Goal: Information Seeking & Learning: Learn about a topic

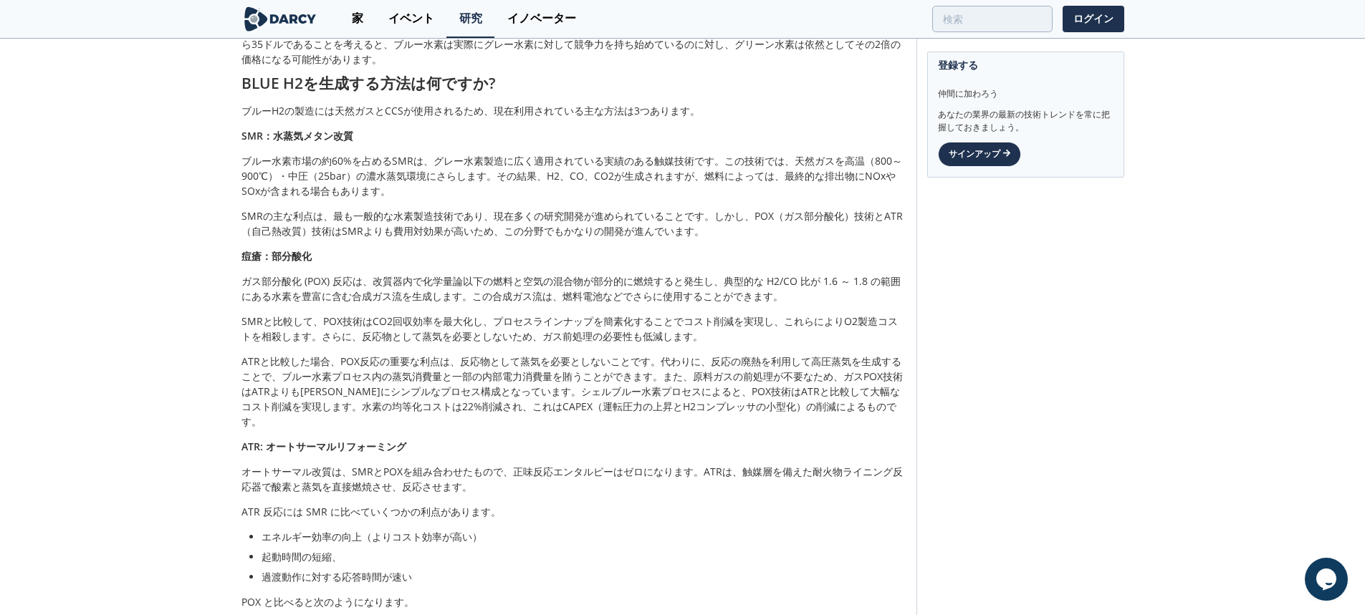
scroll to position [573, 0]
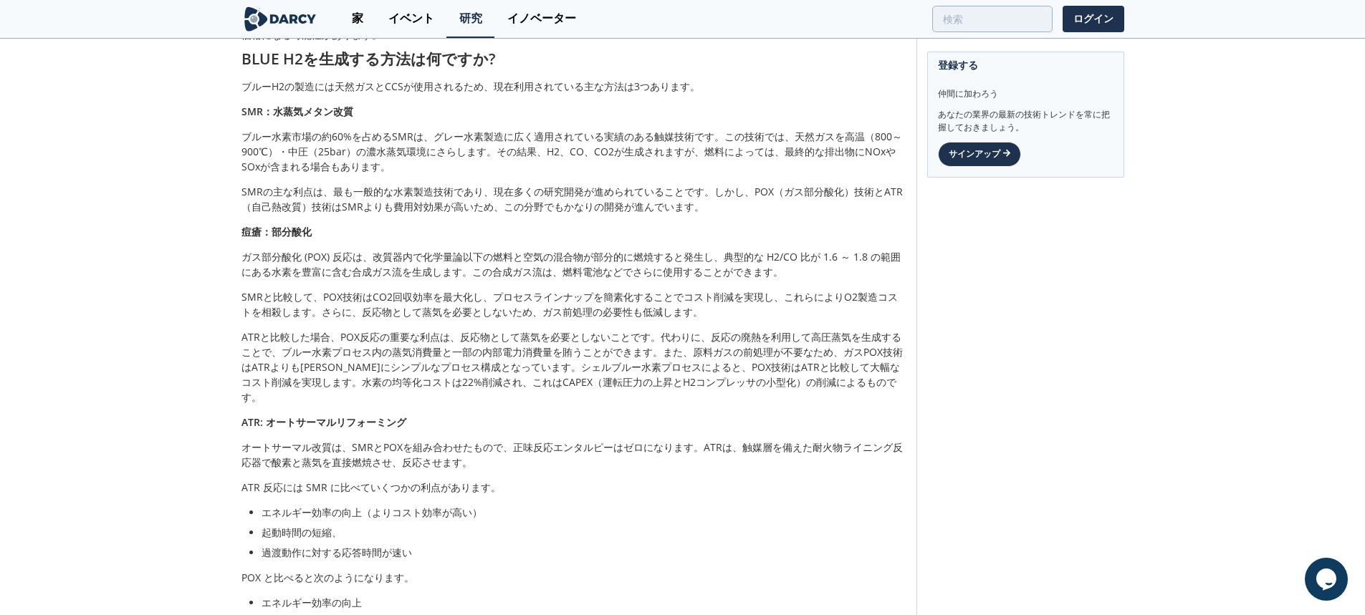
click at [493, 377] on font "ATRと比較した場合、POX反応の重要な利点は、反応物として蒸気を必要としないことです。代わりに、反応の廃熱を利用して高圧蒸気を生成することで、ブルー水素プロ…" at bounding box center [571, 367] width 661 height 74
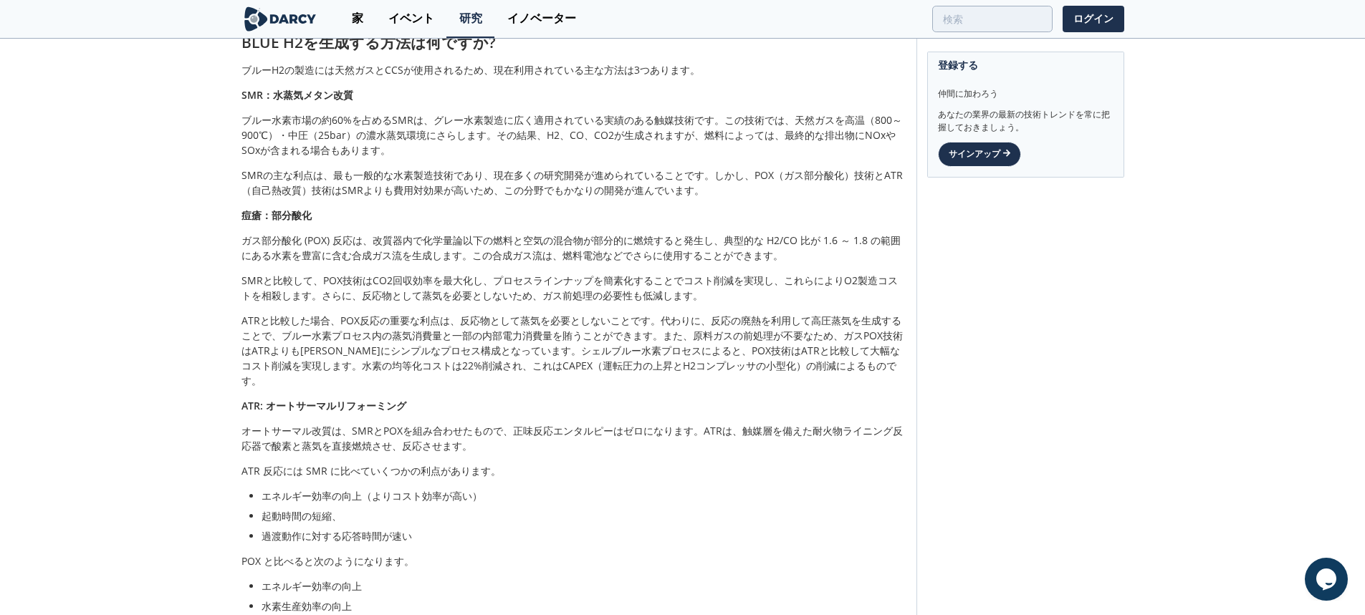
scroll to position [591, 0]
click at [777, 327] on p "ATRと比較した場合、POX反応の重要な利点は、反応物として蒸気を必要としないことです。代わりに、反応の廃熱を利用して高圧蒸気を生成することで、ブルー水素プロ…" at bounding box center [573, 349] width 665 height 75
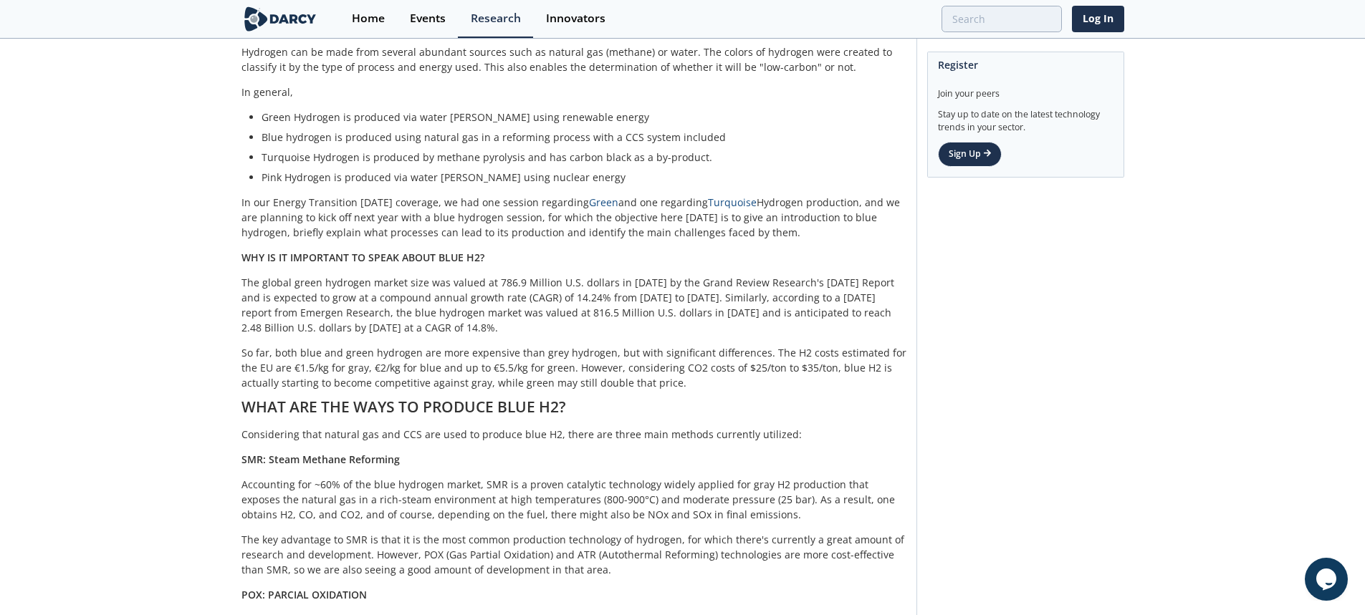
scroll to position [239, 0]
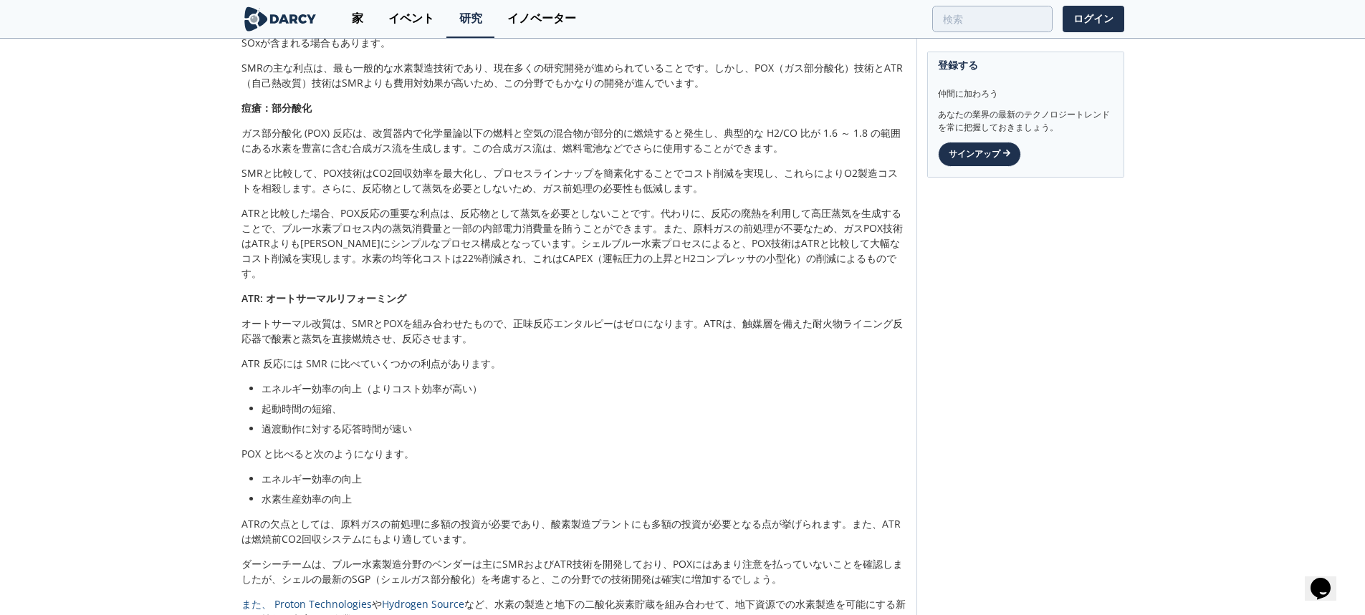
scroll to position [698, 0]
click at [824, 423] on div "水素の色 水素は、天然ガス（メタン）や水など、豊富な資源から生成できます。水素の色は、プロセスの種類や使用されるエネルギーによって分類するために考案されました…" at bounding box center [573, 187] width 665 height 1280
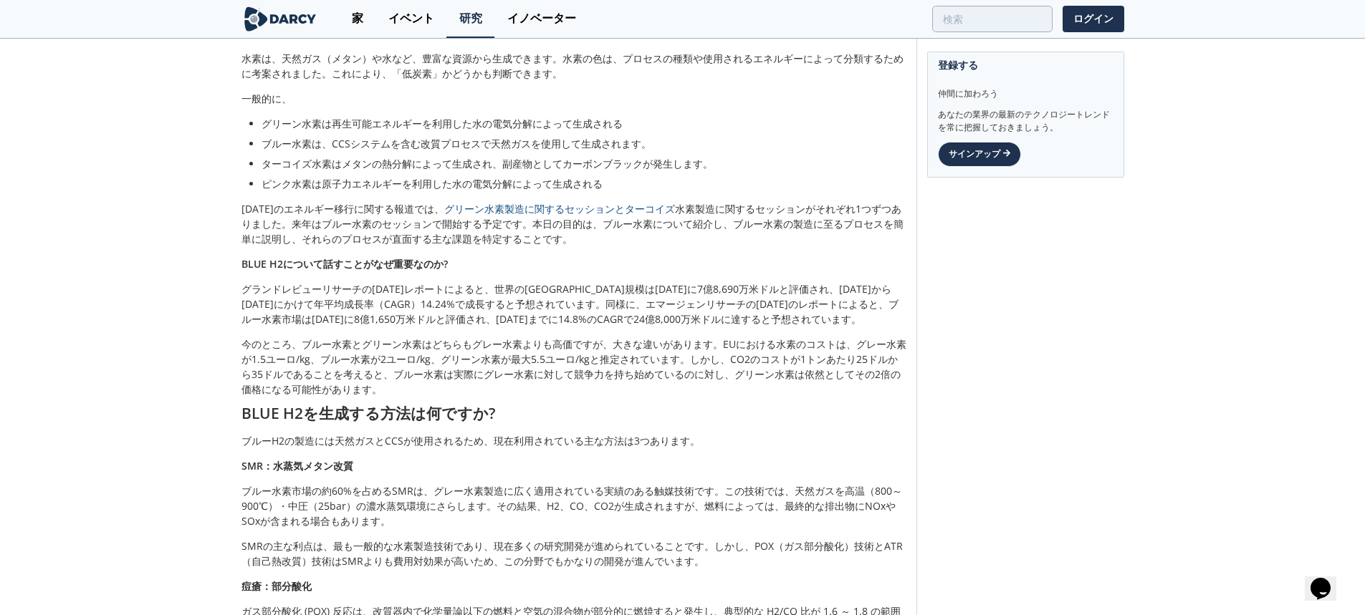
scroll to position [209, 0]
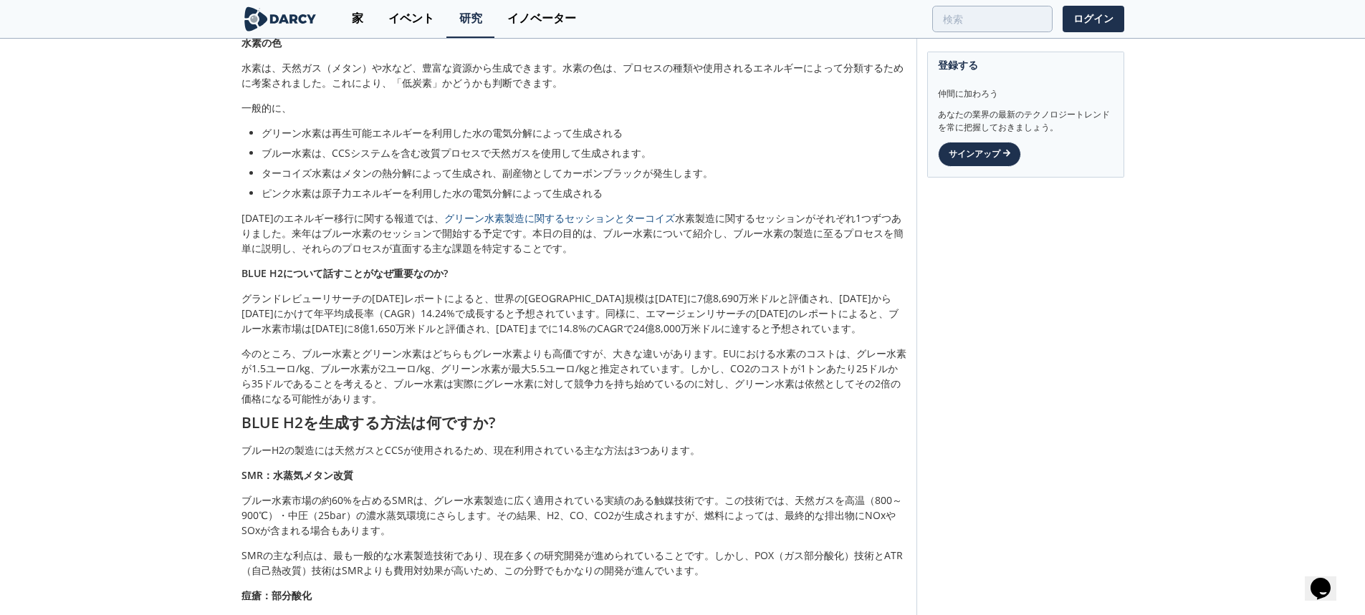
click at [739, 335] on font "グランドレビューリサーチの[DATE]レポートによると、世界の[GEOGRAPHIC_DATA]規模は[DATE]に7億8,690万米ドルと評価され、[DAT…" at bounding box center [569, 314] width 657 height 44
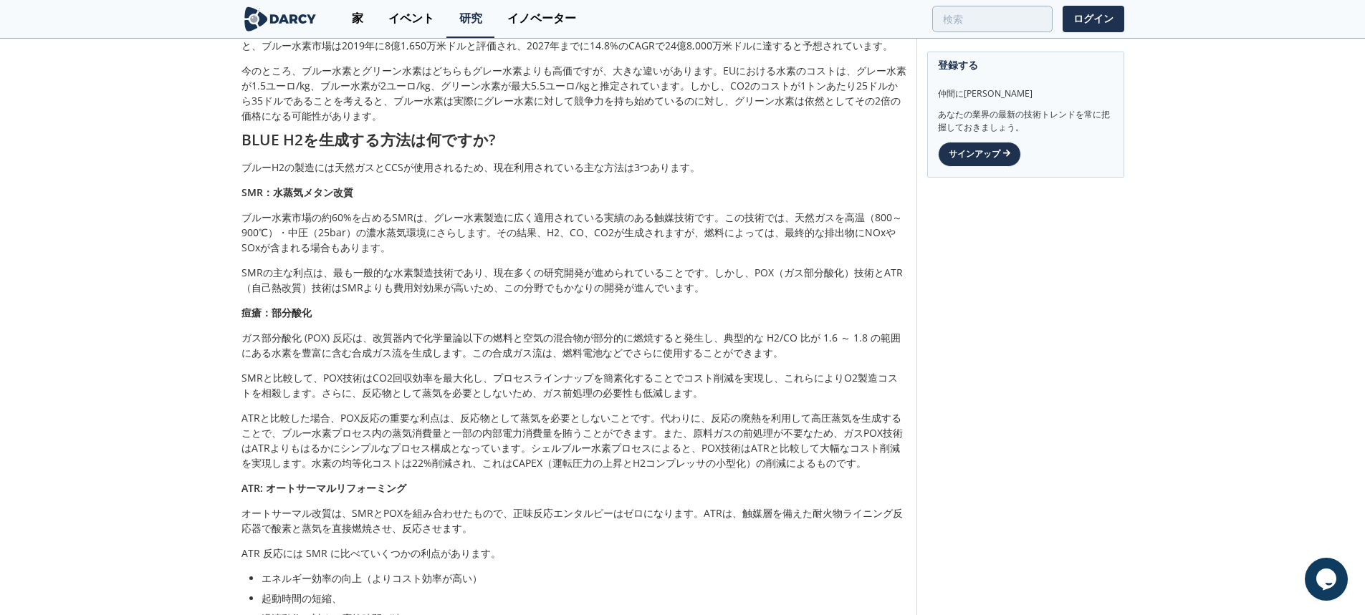
scroll to position [493, 0]
